Goal: Navigation & Orientation: Find specific page/section

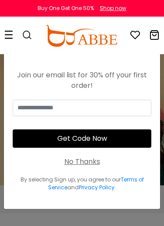
click at [82, 162] on div "No Thanks" at bounding box center [82, 161] width 36 height 10
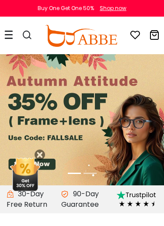
click at [6, 36] on icon at bounding box center [8, 34] width 9 height 9
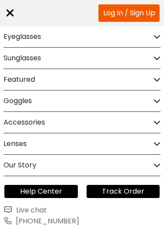
click at [142, 30] on div "Eyeglasses" at bounding box center [81, 36] width 157 height 21
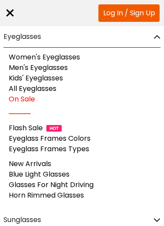
scroll to position [15, 0]
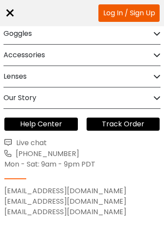
click at [140, 96] on div "Our Story" at bounding box center [81, 97] width 157 height 21
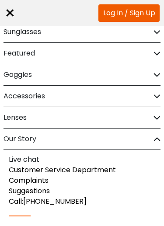
scroll to position [23, 0]
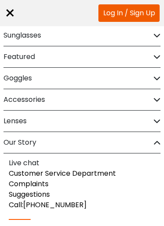
click at [129, 125] on div "Lenses" at bounding box center [81, 120] width 157 height 21
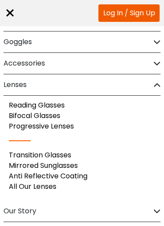
scroll to position [56, 0]
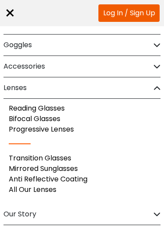
click at [123, 62] on div "Accessories" at bounding box center [81, 66] width 157 height 21
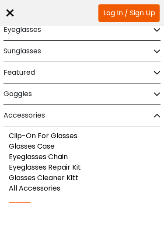
scroll to position [6, 0]
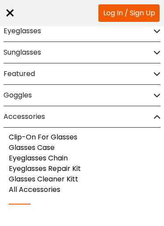
click at [107, 93] on div "Goggles" at bounding box center [81, 95] width 157 height 21
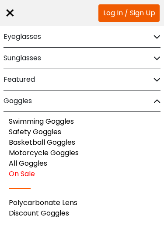
scroll to position [0, 0]
click at [101, 75] on div "Featured" at bounding box center [81, 79] width 157 height 21
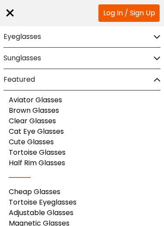
click at [124, 52] on div "Sunglasses" at bounding box center [81, 58] width 157 height 21
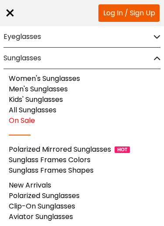
click at [133, 41] on div "Eyeglasses" at bounding box center [81, 36] width 157 height 21
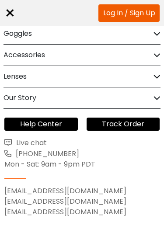
scroll to position [229, 0]
click at [11, 16] on div "×" at bounding box center [9, 13] width 11 height 26
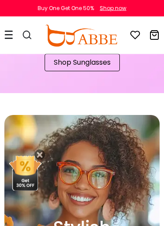
scroll to position [774, 0]
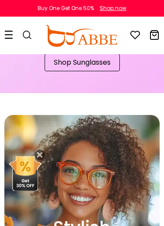
click at [40, 154] on icon at bounding box center [39, 154] width 10 height 10
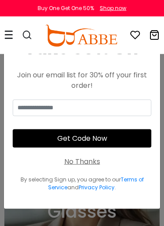
click at [87, 162] on div "No Thanks" at bounding box center [82, 161] width 36 height 10
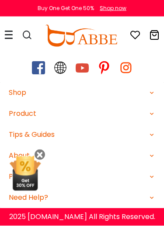
scroll to position [2483, 0]
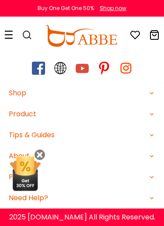
click at [62, 75] on span at bounding box center [60, 68] width 13 height 13
click at [58, 75] on span at bounding box center [60, 68] width 13 height 13
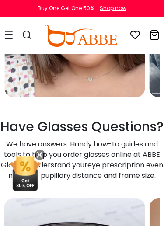
scroll to position [2065, 0]
